Goal: Information Seeking & Learning: Learn about a topic

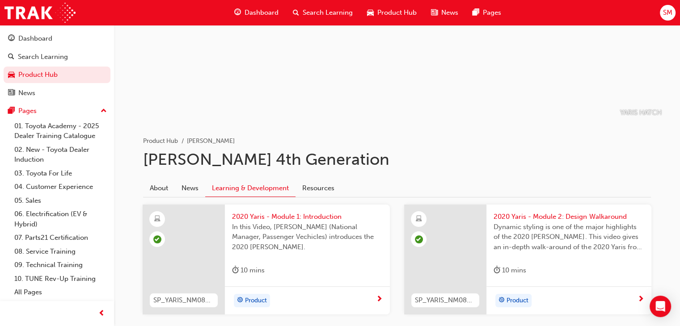
scroll to position [81, 0]
click at [46, 69] on link "Product Hub" at bounding box center [57, 75] width 107 height 17
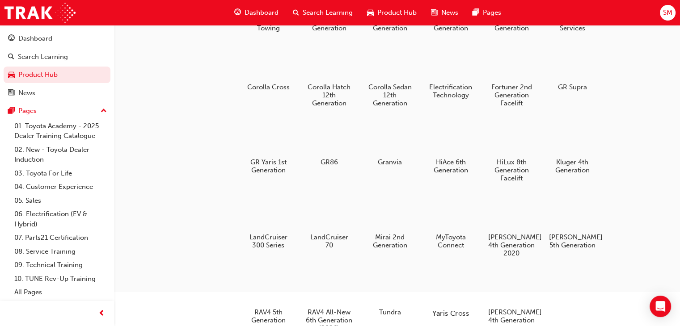
click at [447, 285] on div at bounding box center [451, 287] width 50 height 35
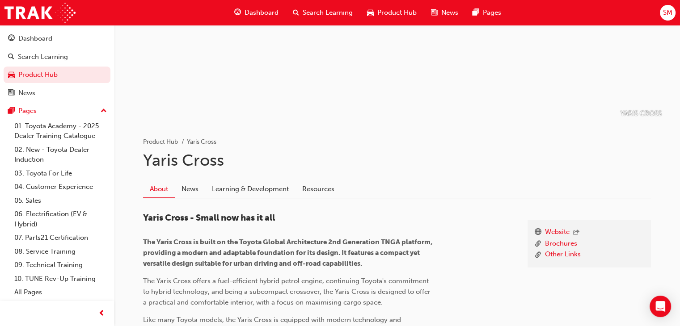
click at [447, 285] on div "Yaris Cross - Small now has it all The Yaris Cross is built on the Toyota Globa…" at bounding box center [328, 297] width 370 height 169
click at [276, 182] on link "Learning & Development" at bounding box center [250, 189] width 90 height 17
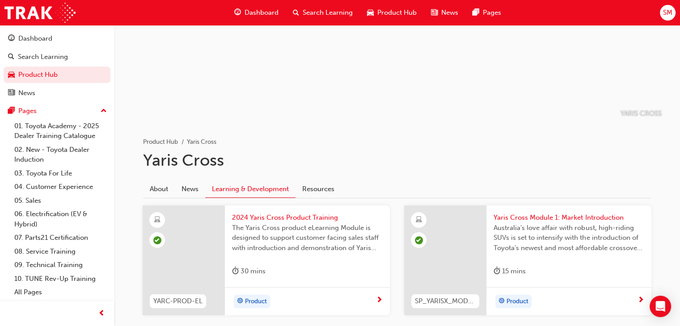
click at [276, 182] on link "Learning & Development" at bounding box center [250, 189] width 90 height 17
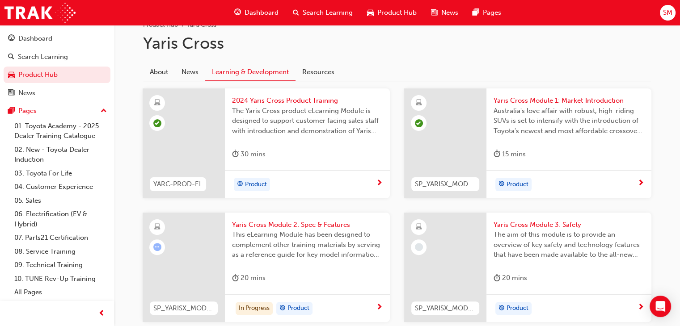
scroll to position [260, 0]
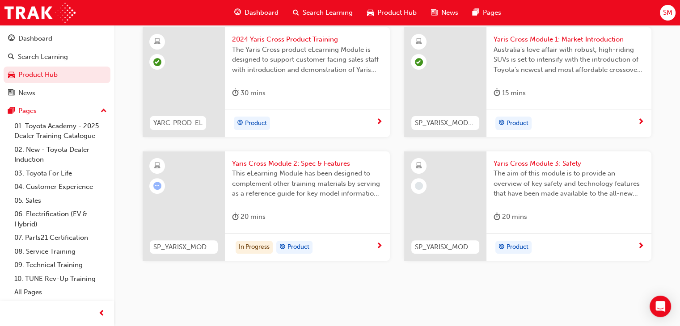
click at [362, 253] on div "In Progress Product" at bounding box center [304, 247] width 144 height 13
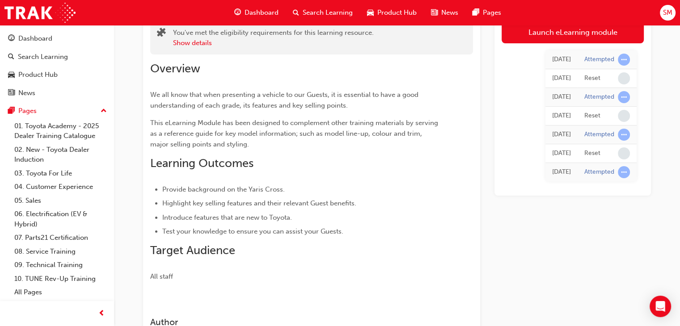
scroll to position [63, 0]
